Goal: Task Accomplishment & Management: Manage account settings

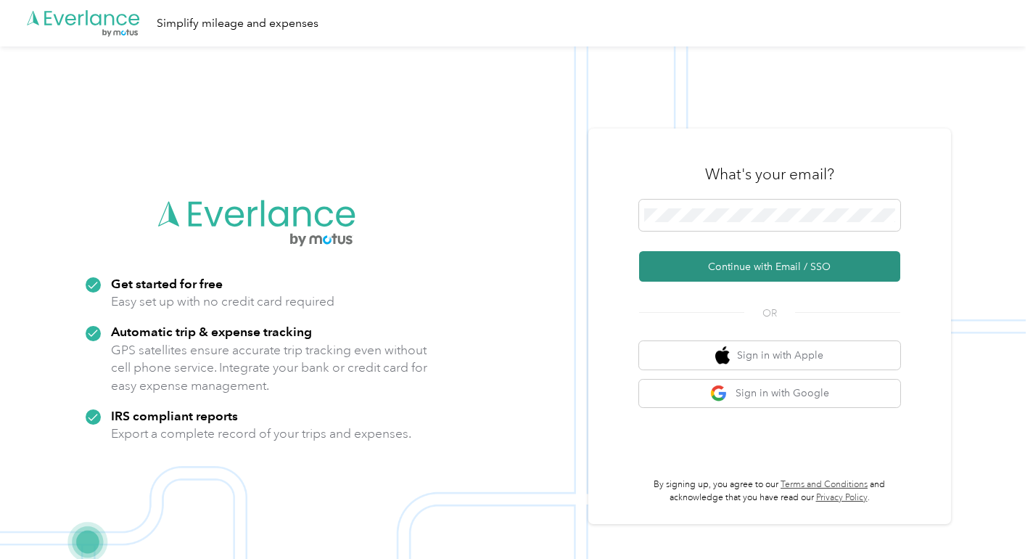
click at [709, 265] on button "Continue with Email / SSO" at bounding box center [769, 266] width 261 height 30
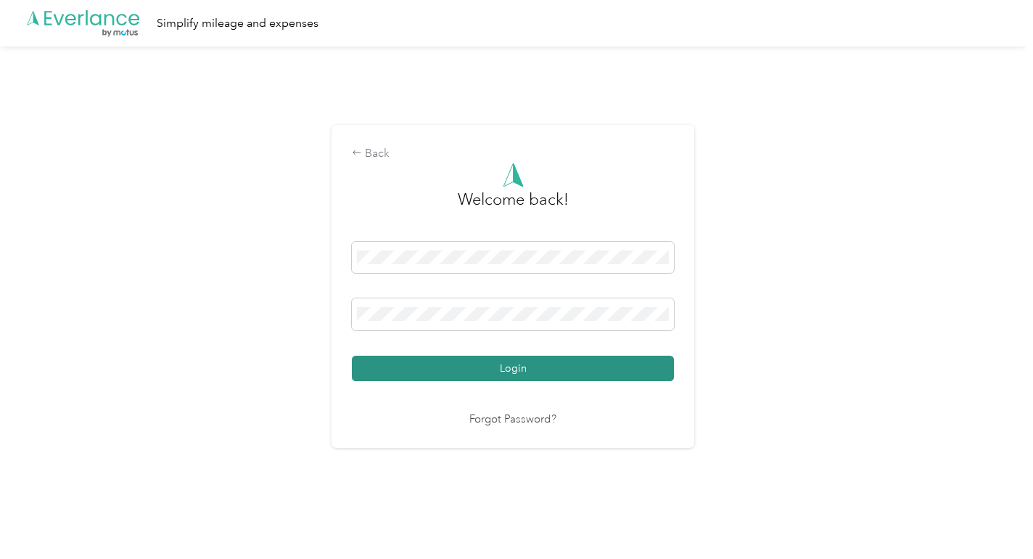
click at [499, 367] on button "Login" at bounding box center [513, 368] width 322 height 25
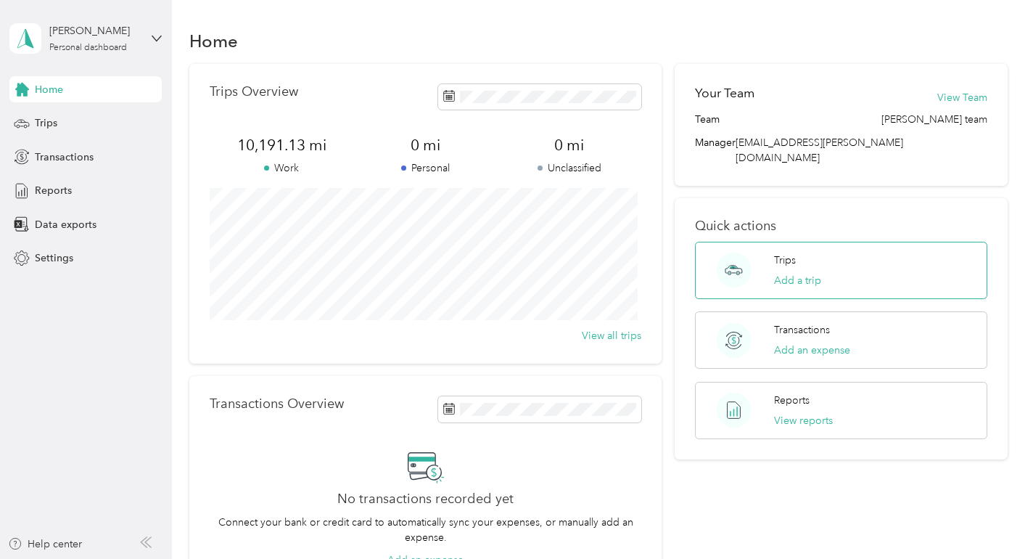
click at [787, 255] on div "Trips Add a trip" at bounding box center [797, 271] width 47 height 36
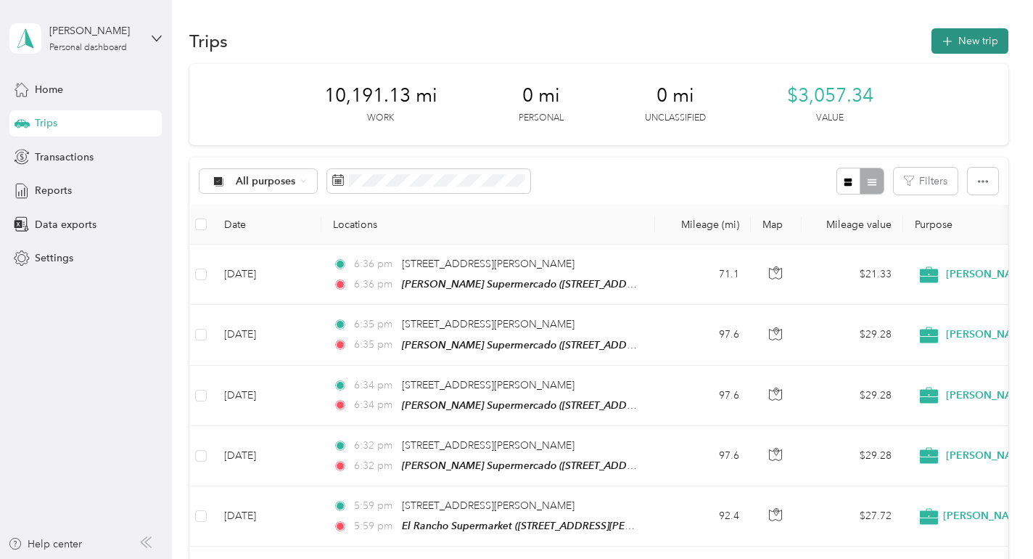
click at [967, 30] on button "New trip" at bounding box center [970, 40] width 77 height 25
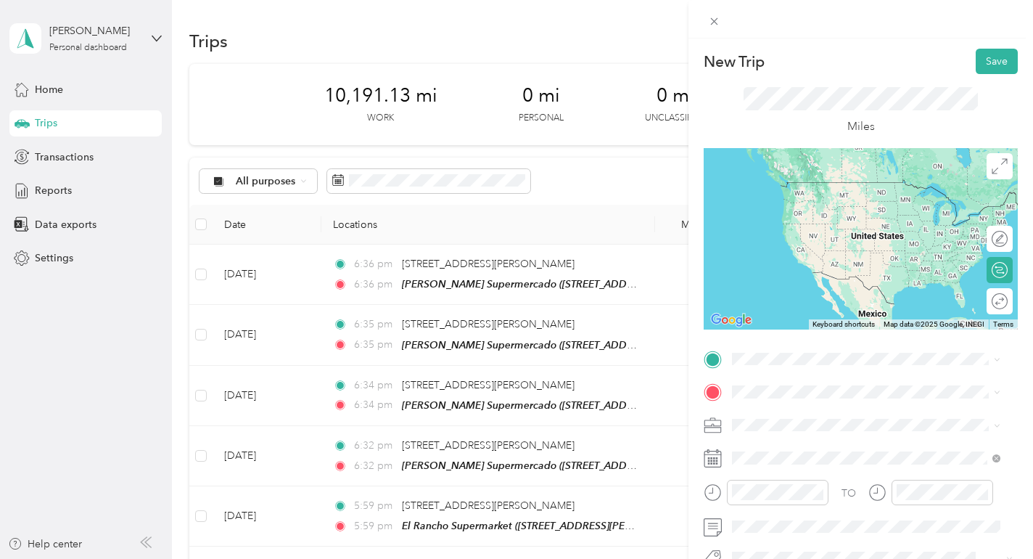
click at [768, 179] on span "[STREET_ADDRESS][PERSON_NAME][US_STATE]" at bounding box center [873, 182] width 226 height 13
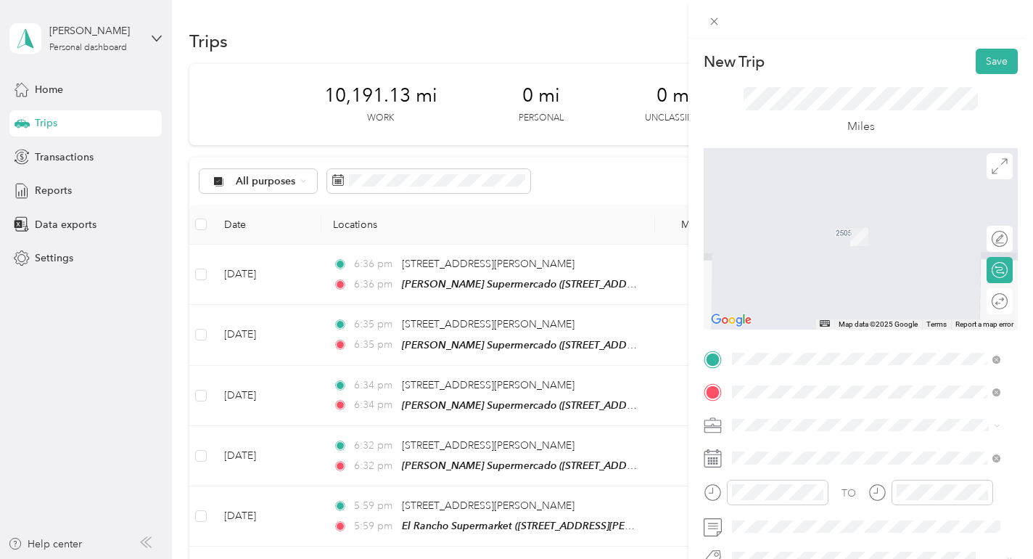
click at [812, 235] on div "TEAM [GEOGRAPHIC_DATA] [STREET_ADDRESS][PERSON_NAME]" at bounding box center [846, 232] width 173 height 36
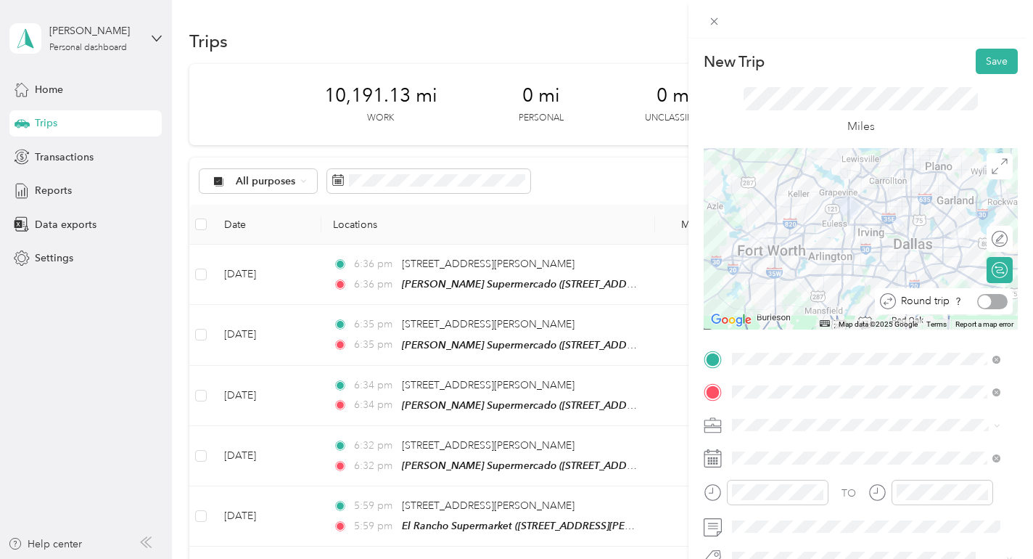
click at [988, 298] on div at bounding box center [992, 301] width 30 height 15
click at [985, 54] on button "Save" at bounding box center [997, 61] width 42 height 25
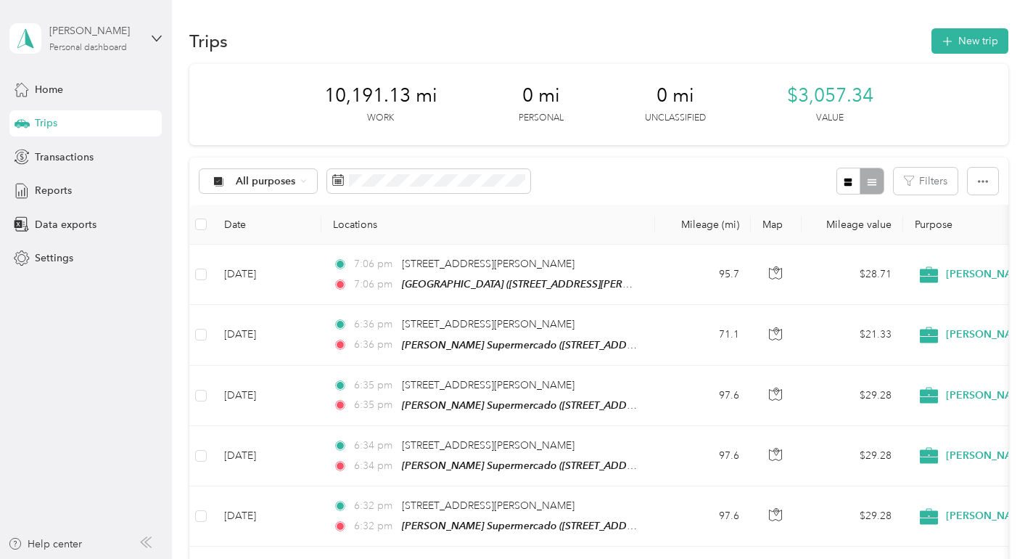
click at [70, 30] on div "[PERSON_NAME]" at bounding box center [94, 30] width 91 height 15
click at [64, 118] on div "Log out" at bounding box center [50, 119] width 56 height 15
